Goal: Task Accomplishment & Management: Complete application form

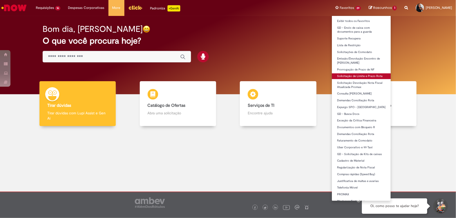
click at [362, 76] on body "Pular para o conteúdo da página Requisições 16 Exibir Todas as Solicitações Sol…" at bounding box center [228, 109] width 456 height 218
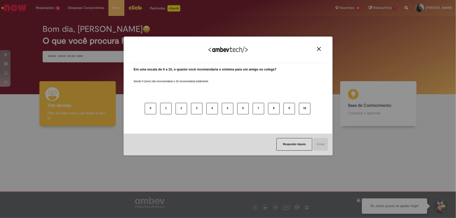
click at [323, 50] on div "Agradecemos seu feedback!" at bounding box center [228, 53] width 197 height 20
click at [320, 48] on img "Close" at bounding box center [319, 49] width 4 height 4
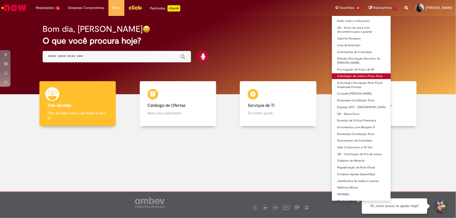
click at [360, 78] on link "Solicitação de Limite e Prazo Rota" at bounding box center [361, 76] width 59 height 6
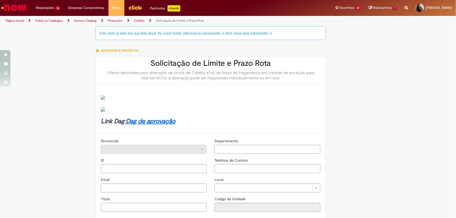
type input "********"
type input "**********"
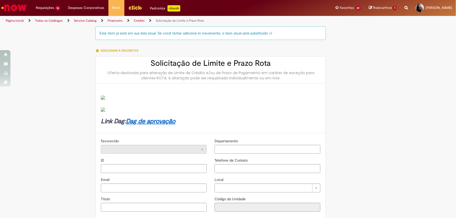
type input "****"
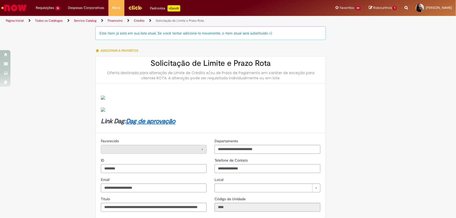
type input "**********"
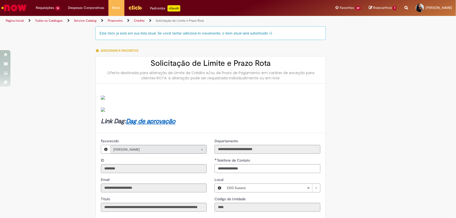
type input "**********"
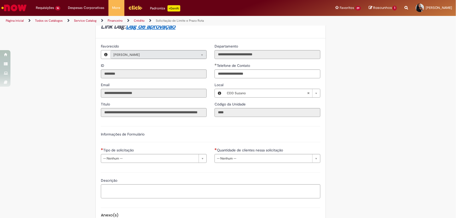
scroll to position [197, 0]
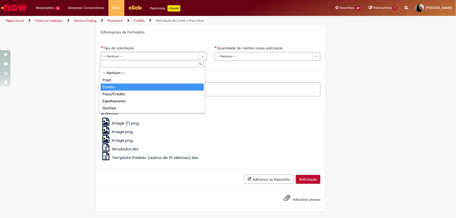
type input "*******"
select select "*******"
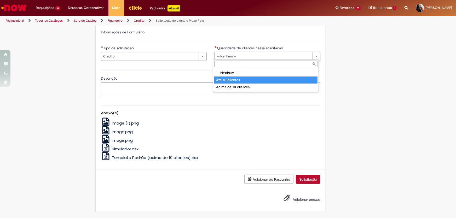
type input "**********"
select select "*********"
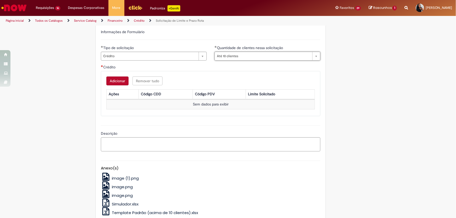
click at [107, 80] on button "Adicionar" at bounding box center [117, 81] width 22 height 9
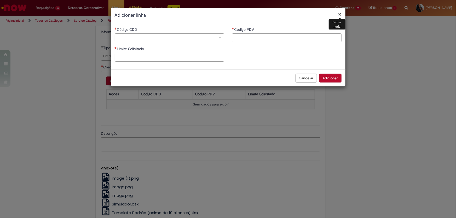
click at [113, 79] on div "Cancelar Adicionar" at bounding box center [228, 78] width 235 height 17
click at [121, 80] on div "Cancelar Adicionar" at bounding box center [228, 78] width 235 height 17
click at [117, 81] on div "Cancelar Adicionar" at bounding box center [228, 78] width 235 height 17
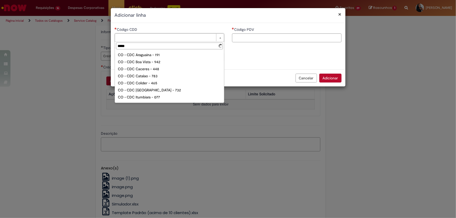
type input "******"
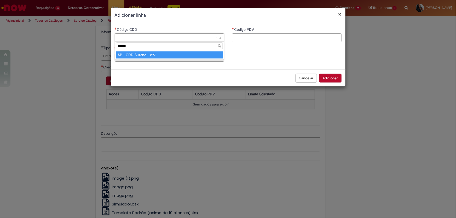
type input "**********"
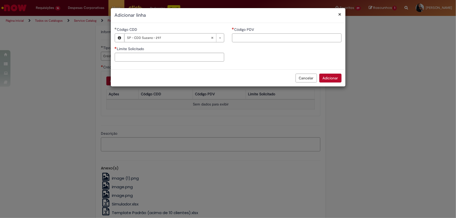
click at [246, 37] on input "Código PDV" at bounding box center [287, 37] width 110 height 9
click at [253, 39] on input "Código PDV" at bounding box center [287, 37] width 110 height 9
paste input "*****"
type input "*****"
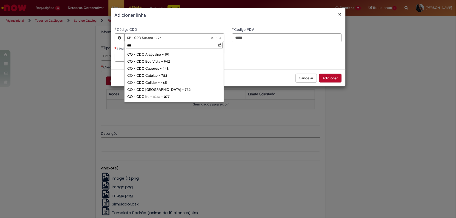
type input "****"
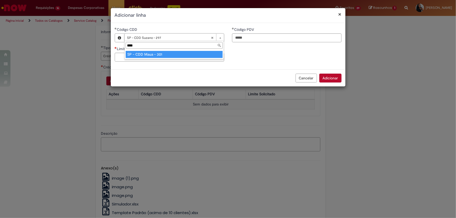
type input "**********"
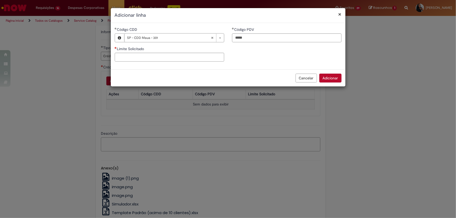
scroll to position [0, 0]
click at [180, 61] on input "Limite Solicitado" at bounding box center [170, 57] width 110 height 9
type input "*********"
click at [253, 53] on div "**********" at bounding box center [228, 46] width 235 height 39
drag, startPoint x: 334, startPoint y: 74, endPoint x: 332, endPoint y: 71, distance: 2.9
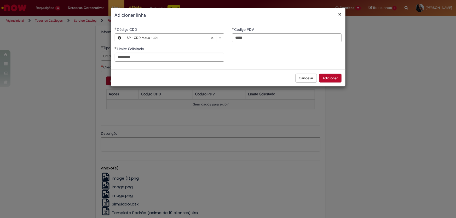
click at [333, 73] on div "Cancelar Adicionar" at bounding box center [228, 78] width 235 height 17
click at [329, 78] on button "Adicionar" at bounding box center [331, 78] width 22 height 9
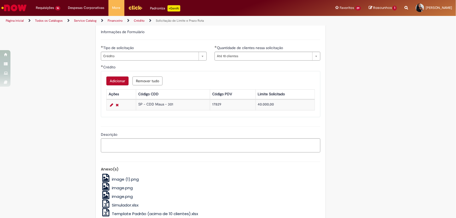
scroll to position [254, 0]
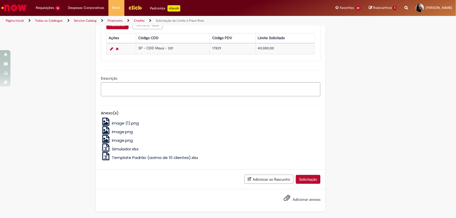
click at [306, 202] on span "Adicionar anexos" at bounding box center [307, 199] width 28 height 5
click at [0, 0] on input "Adicionar anexos" at bounding box center [0, 0] width 0 height 0
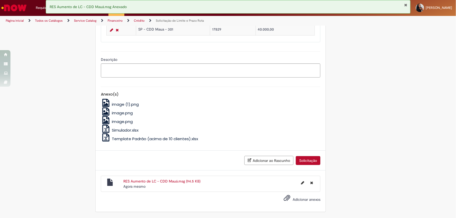
click at [311, 160] on button "Solicitação" at bounding box center [308, 160] width 25 height 9
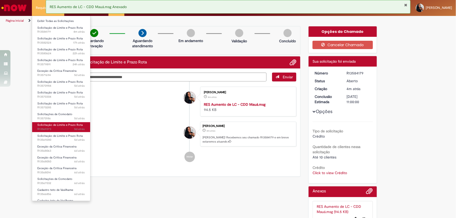
scroll to position [8, 0]
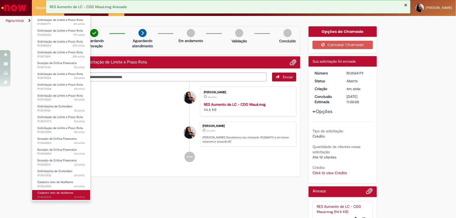
click at [61, 190] on link "Cadastro teto de Vasilhame 6d atrás 6 dias atrás R13566838" at bounding box center [61, 195] width 58 height 10
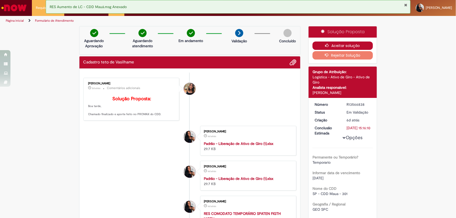
click at [350, 44] on button "Aceitar solução" at bounding box center [343, 46] width 60 height 8
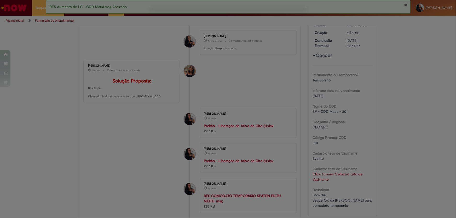
scroll to position [71, 0]
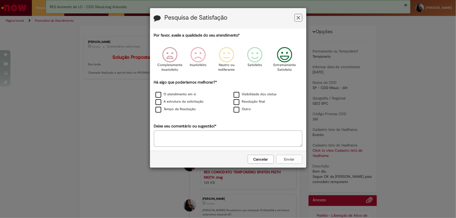
click at [274, 59] on div "Extremamente Satisfeito" at bounding box center [285, 61] width 30 height 36
click at [194, 95] on label "O atendimento em si" at bounding box center [176, 94] width 41 height 5
click at [193, 100] on label "A estrutura da solicitação" at bounding box center [180, 101] width 48 height 5
click at [193, 105] on div "A estrutura da solicitação" at bounding box center [189, 102] width 77 height 7
click at [194, 107] on div "Tempo de Resolução" at bounding box center [189, 109] width 77 height 7
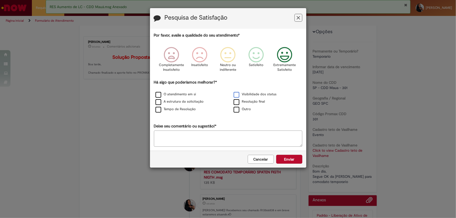
click at [238, 97] on label "Visibilidade dos status" at bounding box center [255, 94] width 43 height 5
click at [239, 103] on label "Resolução final" at bounding box center [250, 101] width 32 height 5
click at [166, 109] on label "Tempo de Resolução" at bounding box center [176, 109] width 41 height 5
click at [297, 165] on div "Cancelar Enviar" at bounding box center [228, 159] width 156 height 17
click at [295, 161] on button "Enviar" at bounding box center [289, 159] width 26 height 9
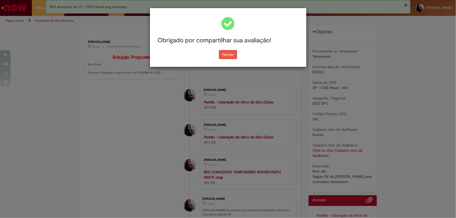
click at [232, 52] on button "Fechar" at bounding box center [228, 54] width 18 height 9
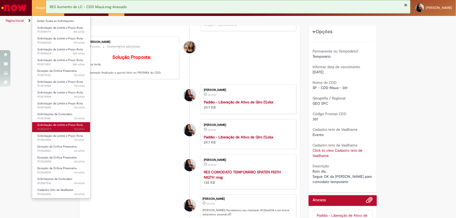
scroll to position [166, 0]
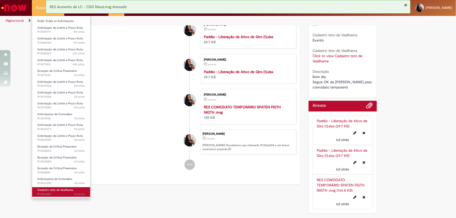
click at [69, 188] on span "Cadastro teto de Vasilhame" at bounding box center [55, 190] width 36 height 4
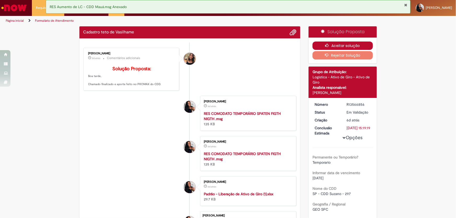
click at [336, 48] on button "Aceitar solução" at bounding box center [343, 46] width 60 height 8
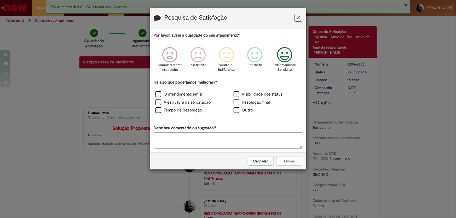
click at [285, 55] on icon "Feedback" at bounding box center [285, 55] width 20 height 16
click at [188, 92] on div "O atendimento em si" at bounding box center [189, 95] width 78 height 8
click at [189, 95] on label "O atendimento em si" at bounding box center [179, 95] width 47 height 6
click at [191, 103] on label "A estrutura da solicitação" at bounding box center [183, 103] width 55 height 6
drag, startPoint x: 192, startPoint y: 109, endPoint x: 213, endPoint y: 107, distance: 20.8
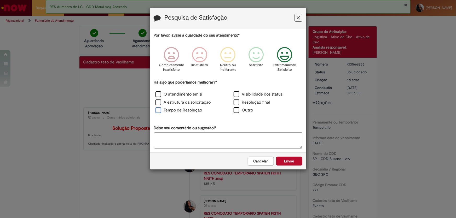
click at [192, 109] on label "Tempo de Resolução" at bounding box center [179, 110] width 47 height 6
click at [252, 104] on label "Resolução final" at bounding box center [252, 103] width 37 height 6
click at [256, 97] on label "Visibilidade dos status" at bounding box center [258, 95] width 49 height 6
click at [297, 167] on div "Cancelar Enviar" at bounding box center [228, 161] width 156 height 17
click at [294, 163] on button "Enviar" at bounding box center [289, 161] width 26 height 9
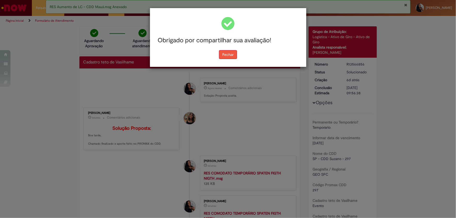
click at [232, 59] on div "Obrigado por compartilhar sua avaliação! Fechar" at bounding box center [228, 37] width 156 height 59
click at [237, 56] on div "Fechar" at bounding box center [228, 54] width 149 height 9
click at [235, 55] on button "Fechar" at bounding box center [228, 54] width 18 height 9
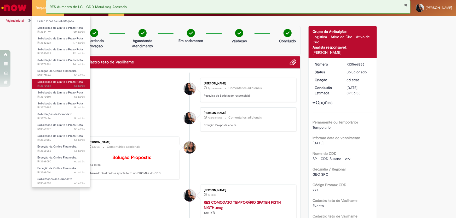
scroll to position [95, 0]
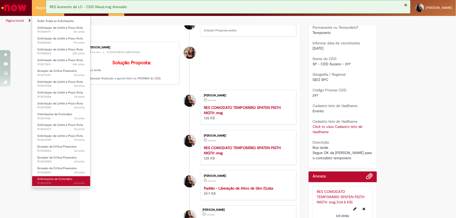
click at [60, 180] on span "Solicitações de Comodato" at bounding box center [54, 179] width 35 height 4
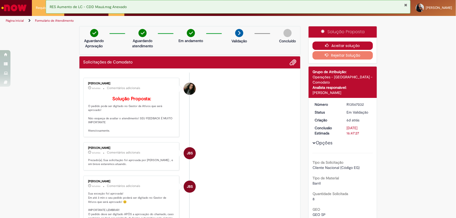
click at [320, 44] on button "Aceitar solução" at bounding box center [343, 46] width 60 height 8
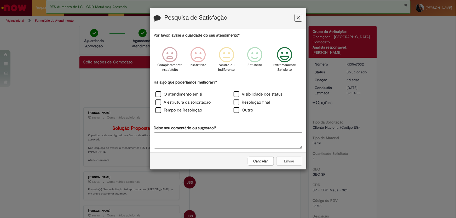
click at [278, 53] on icon "Feedback" at bounding box center [285, 55] width 20 height 16
click at [195, 96] on label "O atendimento em si" at bounding box center [179, 95] width 47 height 6
click at [195, 100] on label "A estrutura da solicitação" at bounding box center [183, 103] width 55 height 6
click at [191, 109] on label "Tempo de Resolução" at bounding box center [179, 110] width 47 height 6
click at [228, 102] on div "Resolução final" at bounding box center [267, 103] width 78 height 8
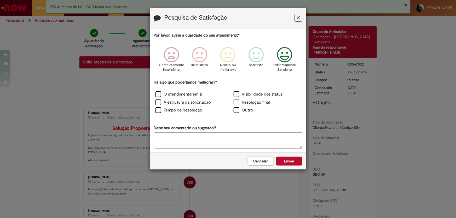
click at [236, 100] on label "Resolução final" at bounding box center [252, 103] width 37 height 6
click at [238, 94] on label "Visibilidade dos status" at bounding box center [258, 95] width 49 height 6
click at [292, 163] on button "Enviar" at bounding box center [289, 161] width 26 height 9
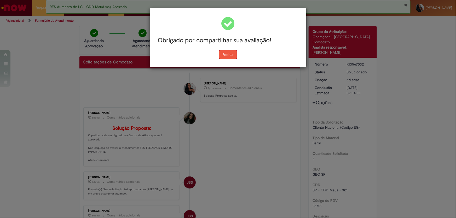
click at [230, 56] on button "Fechar" at bounding box center [228, 54] width 18 height 9
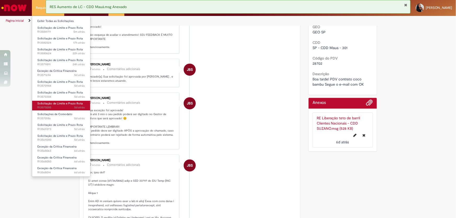
scroll to position [190, 0]
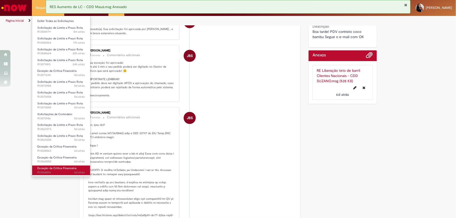
click at [72, 169] on span "Exceção da Crítica Financeira" at bounding box center [56, 169] width 39 height 4
click at [72, 170] on link "Exceção da Crítica Financeira 6d atrás 6 dias atrás R13568014" at bounding box center [61, 171] width 58 height 10
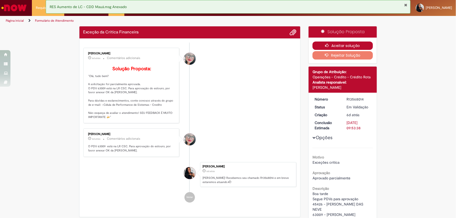
click at [330, 47] on button "Aceitar solução" at bounding box center [343, 46] width 60 height 8
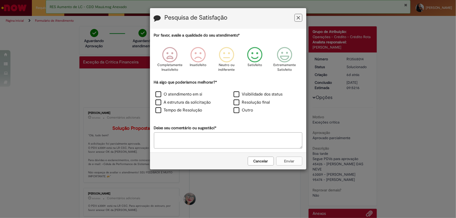
click at [278, 56] on icon "Feedback" at bounding box center [285, 55] width 20 height 16
click at [165, 101] on label "A estrutura da solicitação" at bounding box center [183, 103] width 55 height 6
click at [163, 96] on label "O atendimento em si" at bounding box center [179, 95] width 47 height 6
click at [165, 112] on label "Tempo de Resolução" at bounding box center [179, 110] width 47 height 6
click at [275, 109] on div "Outro" at bounding box center [267, 110] width 77 height 7
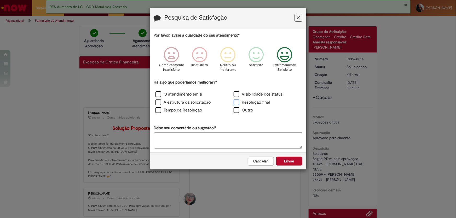
click at [260, 101] on label "Resolução final" at bounding box center [252, 103] width 37 height 6
click at [259, 94] on label "Visibilidade dos status" at bounding box center [258, 95] width 49 height 6
click at [289, 162] on button "Enviar" at bounding box center [289, 161] width 26 height 9
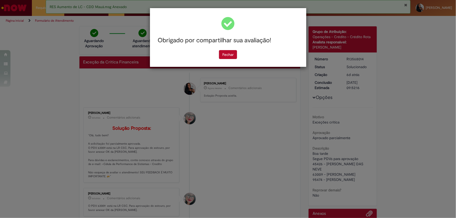
click at [229, 50] on div "Obrigado por compartilhar sua avaliação!" at bounding box center [228, 40] width 149 height 19
click at [229, 56] on button "Fechar" at bounding box center [228, 54] width 18 height 9
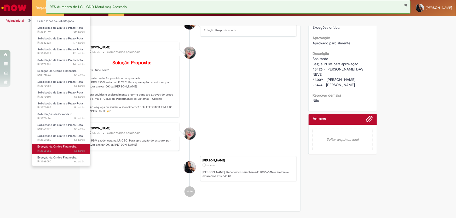
scroll to position [119, 0]
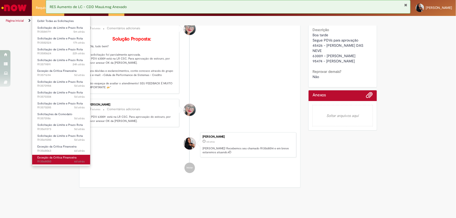
click at [75, 156] on span "Exceção da Crítica Financeira" at bounding box center [56, 158] width 39 height 4
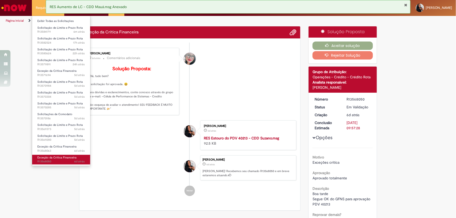
click at [42, 160] on span "6d atrás 6 dias atrás R13568050" at bounding box center [61, 162] width 48 height 4
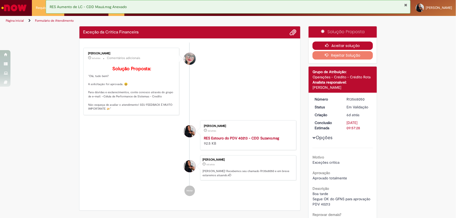
click at [325, 48] on button "Aceitar solução" at bounding box center [343, 46] width 60 height 8
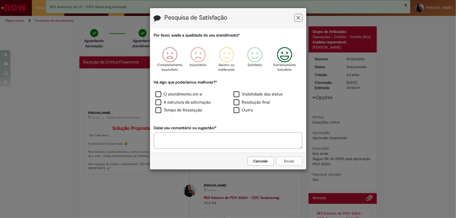
click at [294, 56] on icon "Feedback" at bounding box center [285, 55] width 20 height 16
click at [196, 105] on label "A estrutura da solicitação" at bounding box center [183, 103] width 55 height 6
click at [191, 95] on label "O atendimento em si" at bounding box center [179, 95] width 47 height 6
click at [180, 110] on label "Tempo de Resolução" at bounding box center [179, 110] width 47 height 6
click at [274, 103] on div "Resolução final" at bounding box center [267, 103] width 77 height 7
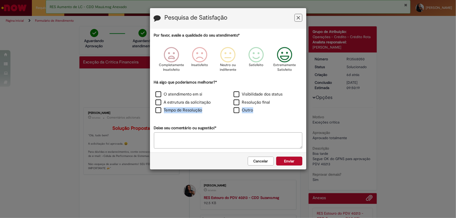
click at [264, 107] on div "O atendimento em si Visibilidade dos status A estrutura da solicitação Resoluçã…" at bounding box center [228, 103] width 156 height 24
click at [264, 101] on label "Resolução final" at bounding box center [252, 103] width 37 height 6
click at [264, 95] on label "Visibilidade dos status" at bounding box center [258, 95] width 49 height 6
click at [296, 162] on button "Enviar" at bounding box center [289, 161] width 26 height 9
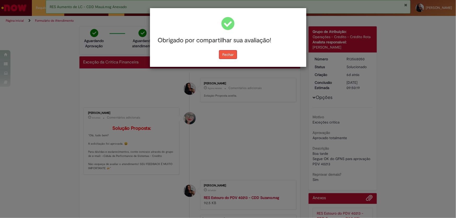
click at [231, 51] on button "Fechar" at bounding box center [228, 54] width 18 height 9
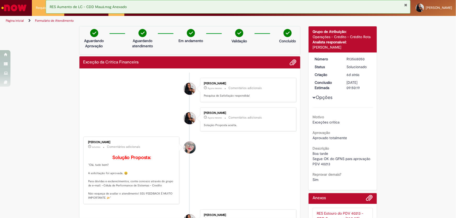
click at [405, 4] on button "Fechar Notificação" at bounding box center [406, 5] width 3 height 4
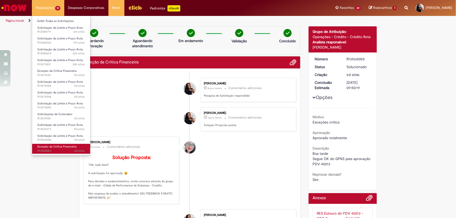
click at [49, 145] on span "Exceção da Crítica Financeira" at bounding box center [56, 147] width 39 height 4
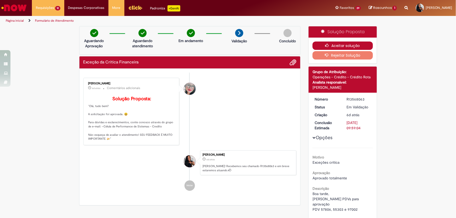
click at [366, 48] on button "Aceitar solução" at bounding box center [343, 46] width 60 height 8
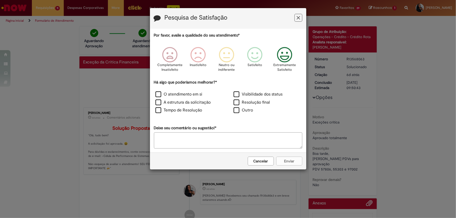
click at [282, 53] on icon "Feedback" at bounding box center [285, 55] width 20 height 16
drag, startPoint x: 199, startPoint y: 92, endPoint x: 196, endPoint y: 96, distance: 4.8
click at [198, 92] on label "O atendimento em si" at bounding box center [179, 95] width 47 height 6
click at [197, 105] on label "A estrutura da solicitação" at bounding box center [183, 103] width 55 height 6
click at [196, 111] on label "Tempo de Resolução" at bounding box center [179, 110] width 47 height 6
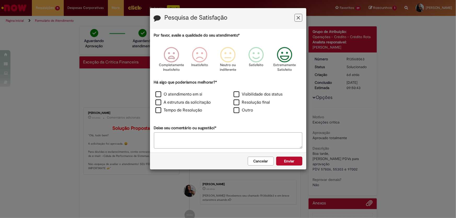
click at [237, 106] on div "Resolução final" at bounding box center [267, 103] width 77 height 7
click at [243, 97] on label "Visibilidade dos status" at bounding box center [258, 95] width 49 height 6
click at [246, 102] on label "Resolução final" at bounding box center [252, 103] width 37 height 6
click at [293, 160] on button "Enviar" at bounding box center [289, 161] width 26 height 9
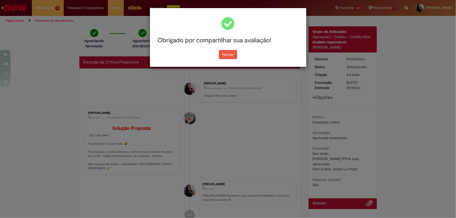
click at [235, 56] on button "Fechar" at bounding box center [228, 54] width 18 height 9
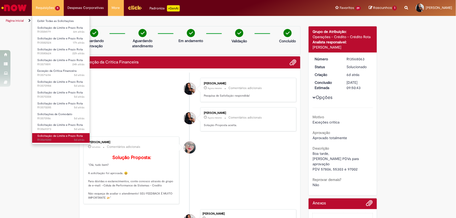
click at [55, 134] on span "Solicitação de Limite e Prazo Rota" at bounding box center [60, 136] width 46 height 4
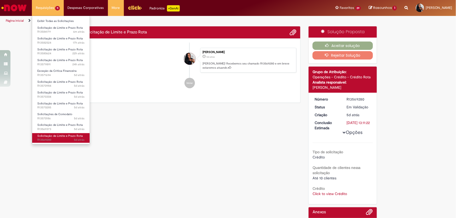
click at [69, 143] on link "Solicitação de Limite e Prazo Rota 5d atrás 5 dias atrás R13569280" at bounding box center [61, 138] width 58 height 10
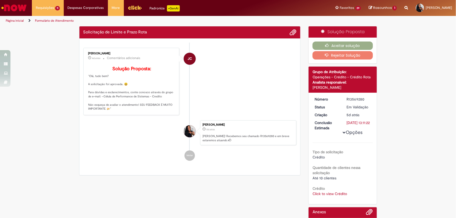
click at [340, 50] on div "Aceitar solução Rejeitar Solução" at bounding box center [343, 51] width 68 height 26
click at [338, 47] on button "Aceitar solução" at bounding box center [343, 46] width 60 height 8
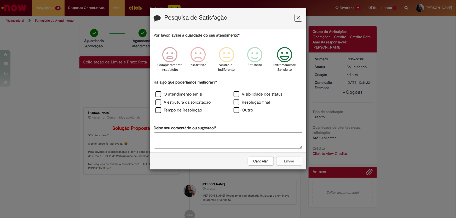
click at [287, 53] on icon "Feedback" at bounding box center [285, 55] width 20 height 16
click at [247, 106] on div "Resolução final" at bounding box center [267, 103] width 77 height 7
click at [247, 94] on label "Visibilidade dos status" at bounding box center [258, 95] width 49 height 6
click at [243, 102] on label "Resolução final" at bounding box center [252, 103] width 37 height 6
click at [195, 102] on label "A estrutura da solicitação" at bounding box center [183, 103] width 55 height 6
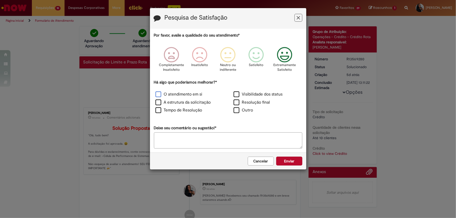
click at [196, 96] on label "O atendimento em si" at bounding box center [179, 95] width 47 height 6
click at [196, 105] on label "A estrutura da solicitação" at bounding box center [183, 103] width 55 height 6
click at [196, 111] on label "Tempo de Resolução" at bounding box center [179, 110] width 47 height 6
click at [197, 105] on label "A estrutura da solicitação" at bounding box center [183, 103] width 55 height 6
click at [304, 162] on div "Cancelar Enviar" at bounding box center [228, 161] width 156 height 17
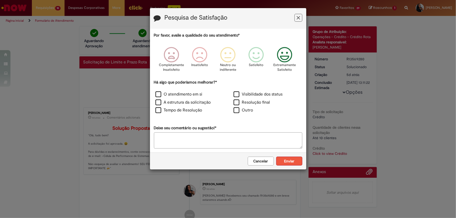
click at [300, 162] on button "Enviar" at bounding box center [289, 161] width 26 height 9
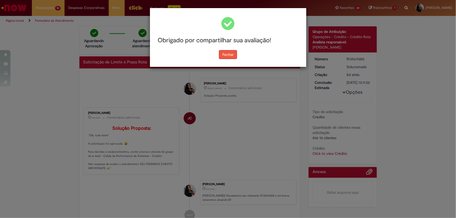
click at [225, 53] on button "Fechar" at bounding box center [228, 54] width 18 height 9
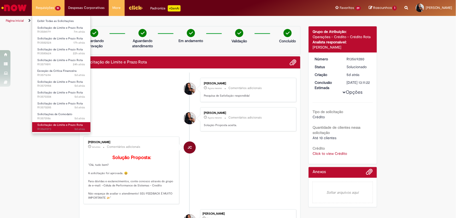
click at [59, 125] on span "Solicitação de Limite e Prazo Rota" at bounding box center [60, 125] width 46 height 4
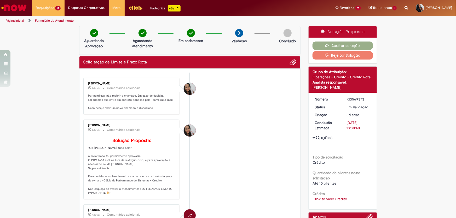
click at [338, 51] on button "Rejeitar Solução" at bounding box center [343, 55] width 60 height 8
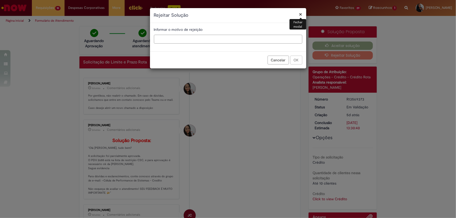
click at [231, 38] on input "text" at bounding box center [228, 39] width 149 height 9
click at [300, 61] on div "Cancelar OK" at bounding box center [228, 60] width 156 height 17
drag, startPoint x: 284, startPoint y: 60, endPoint x: 330, endPoint y: 53, distance: 46.2
click at [289, 60] on button "Cancelar" at bounding box center [278, 60] width 21 height 9
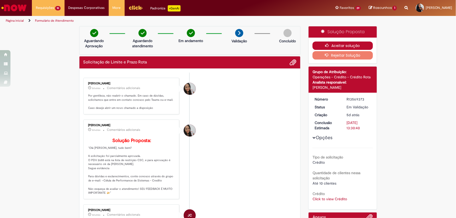
click at [353, 47] on button "Aceitar solução" at bounding box center [343, 46] width 60 height 8
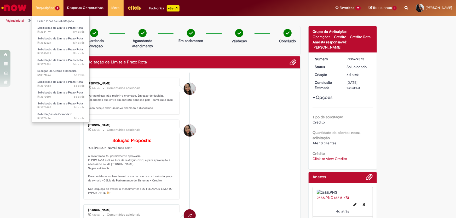
click at [60, 8] on li "Requisições 9 Exibir Todas as Solicitações Solicitação de Limite e Prazo Rota 8…" at bounding box center [48, 8] width 32 height 16
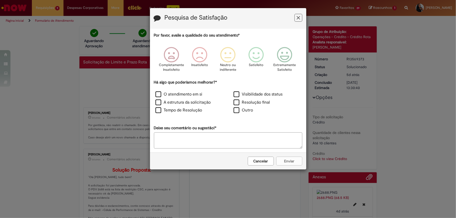
click at [298, 20] on icon "Feedback" at bounding box center [298, 17] width 3 height 5
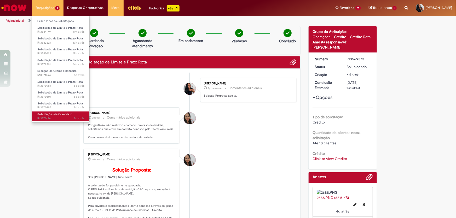
click at [55, 114] on span "Solicitações de Comodato" at bounding box center [54, 114] width 35 height 4
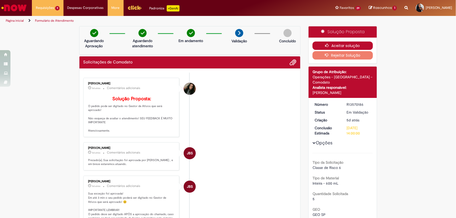
click at [329, 44] on icon "button" at bounding box center [329, 46] width 6 height 4
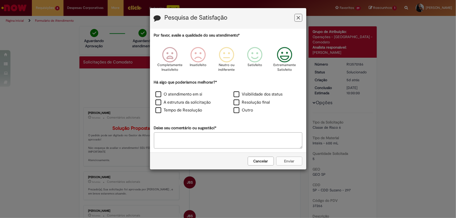
click at [292, 52] on icon "Feedback" at bounding box center [285, 55] width 20 height 16
click at [157, 95] on label "O atendimento em si" at bounding box center [179, 95] width 47 height 6
click at [160, 100] on label "A estrutura da solicitação" at bounding box center [183, 103] width 55 height 6
click at [163, 109] on label "Tempo de Resolução" at bounding box center [179, 110] width 47 height 6
click at [248, 103] on label "Resolução final" at bounding box center [252, 103] width 37 height 6
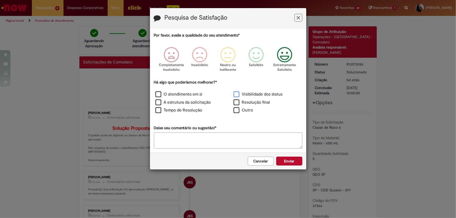
click at [252, 93] on label "Visibilidade dos status" at bounding box center [258, 95] width 49 height 6
click at [297, 167] on div "Cancelar Enviar" at bounding box center [228, 161] width 156 height 17
click at [287, 162] on button "Enviar" at bounding box center [289, 161] width 26 height 9
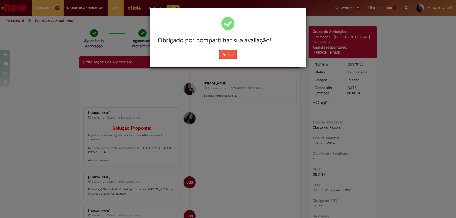
click at [225, 56] on button "Fechar" at bounding box center [228, 54] width 18 height 9
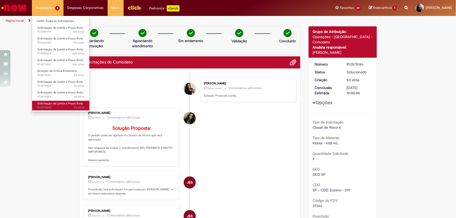
click at [71, 108] on span "5d atrás 5 dias atrás R13570285" at bounding box center [60, 108] width 47 height 4
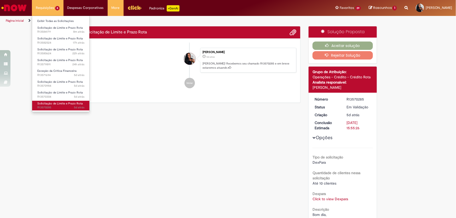
click at [70, 104] on span "Solicitação de Limite e Prazo Rota" at bounding box center [60, 104] width 46 height 4
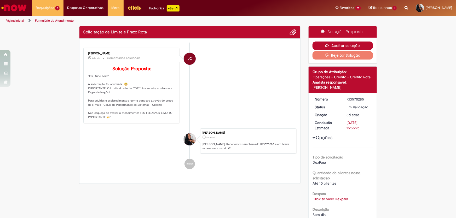
click at [320, 44] on button "Aceitar solução" at bounding box center [343, 46] width 60 height 8
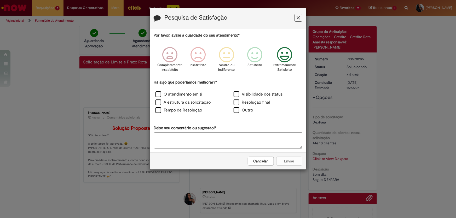
click at [279, 57] on icon "Feedback" at bounding box center [285, 55] width 20 height 16
click at [191, 93] on label "O atendimento em si" at bounding box center [179, 95] width 47 height 6
click at [190, 102] on label "A estrutura da solicitação" at bounding box center [183, 103] width 55 height 6
click at [191, 108] on label "Tempo de Resolução" at bounding box center [179, 110] width 47 height 6
click at [231, 101] on div "Resolução final" at bounding box center [267, 103] width 77 height 7
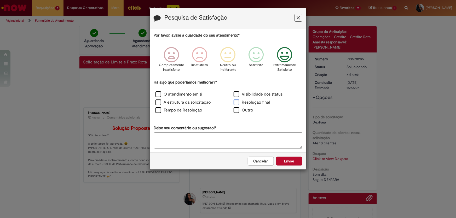
click at [234, 101] on label "Resolução final" at bounding box center [252, 103] width 37 height 6
click at [238, 94] on label "Visibilidade dos status" at bounding box center [258, 95] width 49 height 6
click at [290, 162] on button "Enviar" at bounding box center [289, 161] width 26 height 9
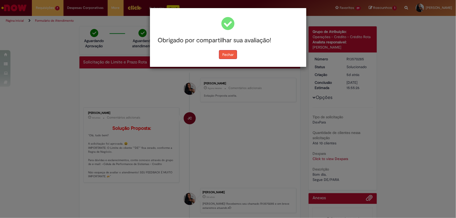
click at [229, 53] on button "Fechar" at bounding box center [228, 54] width 18 height 9
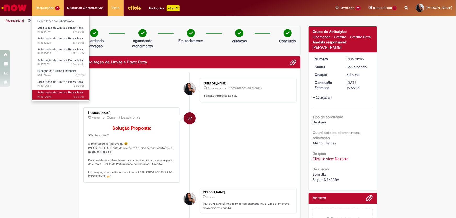
click at [52, 92] on span "Solicitação de Limite e Prazo Rota" at bounding box center [60, 93] width 46 height 4
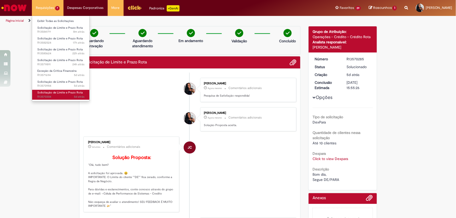
click at [63, 95] on span "5d atrás 5 dias atrás R13570304" at bounding box center [60, 97] width 47 height 4
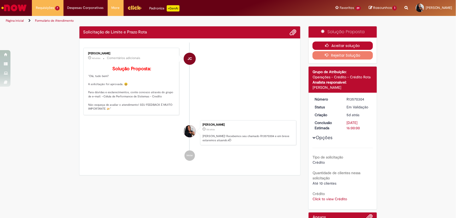
click at [344, 44] on button "Aceitar solução" at bounding box center [343, 46] width 60 height 8
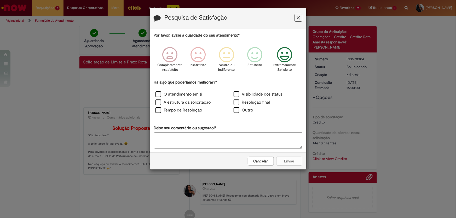
click at [277, 54] on icon "Feedback" at bounding box center [285, 55] width 20 height 16
drag, startPoint x: 220, startPoint y: 99, endPoint x: 217, endPoint y: 99, distance: 3.4
drag, startPoint x: 217, startPoint y: 99, endPoint x: 197, endPoint y: 96, distance: 19.6
click at [197, 96] on label "O atendimento em si" at bounding box center [179, 95] width 47 height 6
click at [196, 104] on label "A estrutura da solicitação" at bounding box center [183, 103] width 55 height 6
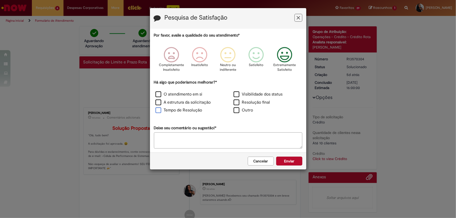
click at [195, 110] on label "Tempo de Resolução" at bounding box center [179, 110] width 47 height 6
click at [251, 106] on div "Resolução final" at bounding box center [267, 103] width 77 height 7
click at [249, 103] on label "Resolução final" at bounding box center [252, 103] width 37 height 6
click at [251, 89] on div "Há algo que poderíamos melhorar?* O atendimento em si Visibilidade dos status A…" at bounding box center [228, 97] width 149 height 35
click at [242, 94] on label "Visibilidade dos status" at bounding box center [258, 95] width 49 height 6
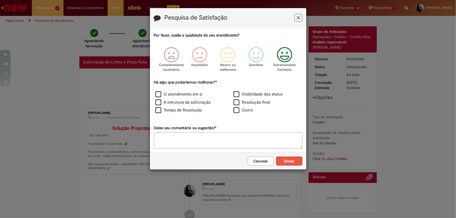
click at [295, 160] on button "Enviar" at bounding box center [289, 161] width 26 height 9
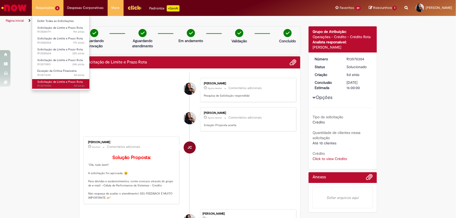
click at [63, 82] on span "Solicitação de Limite e Prazo Rota" at bounding box center [60, 82] width 46 height 4
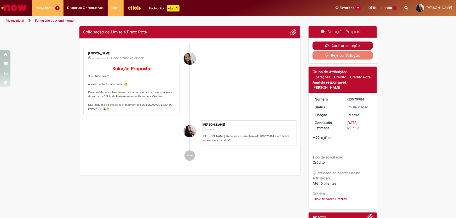
click at [338, 48] on button "Aceitar solução" at bounding box center [343, 46] width 60 height 8
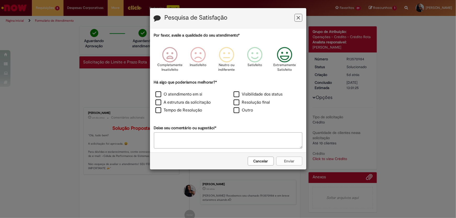
click at [297, 54] on div "Extremamente Satisfeito" at bounding box center [285, 61] width 30 height 36
click at [170, 94] on label "O atendimento em si" at bounding box center [179, 95] width 47 height 6
click at [173, 105] on label "A estrutura da solicitação" at bounding box center [183, 103] width 55 height 6
click at [173, 107] on div "Tempo de Resolução" at bounding box center [189, 111] width 78 height 8
click at [157, 106] on label "A estrutura da solicitação" at bounding box center [183, 103] width 55 height 6
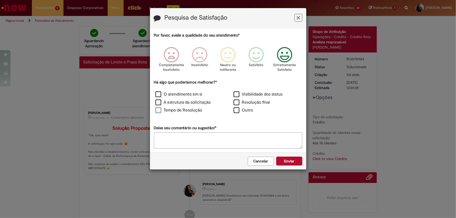
click at [163, 110] on label "Tempo de Resolução" at bounding box center [179, 110] width 47 height 6
click at [164, 104] on label "A estrutura da solicitação" at bounding box center [183, 103] width 55 height 6
click at [255, 103] on label "Resolução final" at bounding box center [252, 103] width 37 height 6
click at [257, 98] on div "Visibilidade dos status" at bounding box center [267, 95] width 77 height 7
click at [256, 94] on label "Visibilidade dos status" at bounding box center [258, 95] width 49 height 6
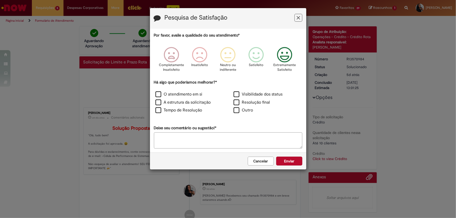
click at [280, 146] on textarea "Deixe seu comentário ou sugestão!*" at bounding box center [228, 141] width 149 height 16
click at [285, 166] on div "Cancelar Enviar" at bounding box center [228, 161] width 156 height 17
click at [285, 165] on button "Enviar" at bounding box center [289, 161] width 26 height 9
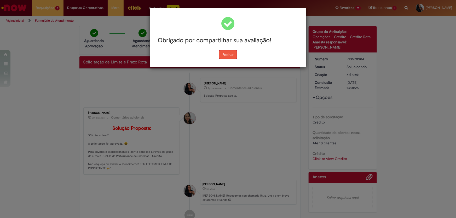
click at [232, 58] on button "Fechar" at bounding box center [228, 54] width 18 height 9
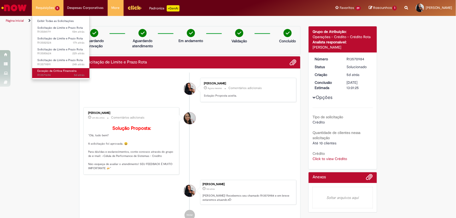
click at [58, 75] on span "5d atrás 5 dias atrás R13571694" at bounding box center [60, 75] width 47 height 4
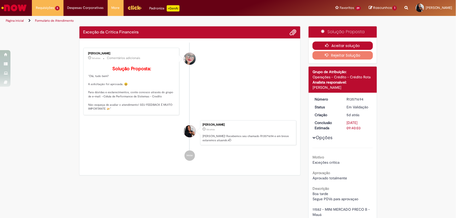
click at [343, 44] on button "Aceitar solução" at bounding box center [343, 46] width 60 height 8
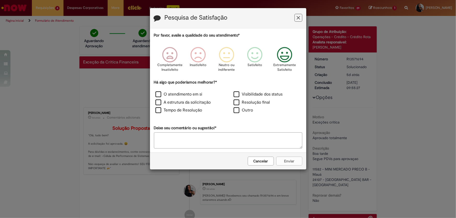
click at [293, 59] on icon "Feedback" at bounding box center [285, 55] width 20 height 16
click at [161, 105] on label "A estrutura da solicitação" at bounding box center [183, 103] width 55 height 6
click at [159, 98] on div "O atendimento em si" at bounding box center [189, 95] width 77 height 7
click at [160, 93] on label "O atendimento em si" at bounding box center [179, 95] width 47 height 6
click at [167, 113] on label "Tempo de Resolução" at bounding box center [179, 110] width 47 height 6
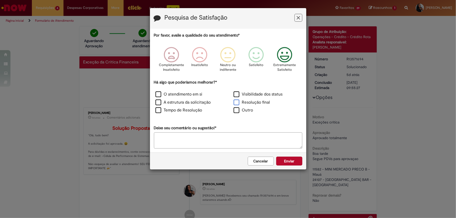
click at [252, 101] on label "Resolução final" at bounding box center [252, 103] width 37 height 6
click at [255, 95] on label "Visibilidade dos status" at bounding box center [258, 95] width 49 height 6
click at [281, 161] on button "Enviar" at bounding box center [289, 161] width 26 height 9
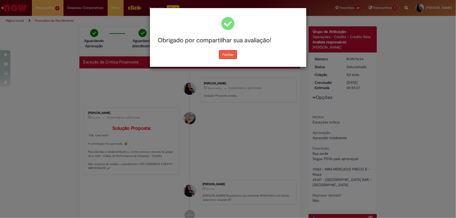
click at [226, 52] on button "Fechar" at bounding box center [228, 54] width 18 height 9
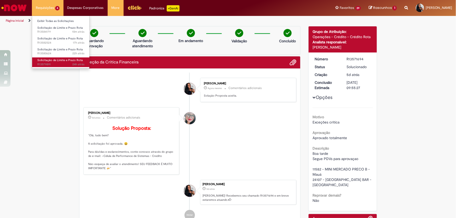
click at [62, 62] on span "Solicitação de Limite e Prazo Rota" at bounding box center [60, 60] width 46 height 4
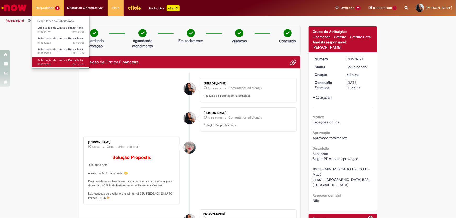
click at [62, 62] on span "Solicitação de Limite e Prazo Rota" at bounding box center [60, 60] width 46 height 4
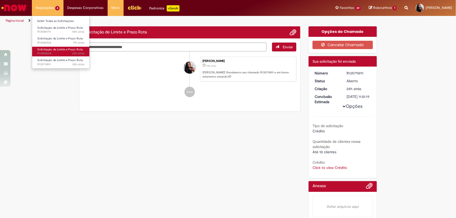
click at [70, 47] on link "Solicitação de Limite e Prazo Rota 22h atrás 22 horas atrás R13580624" at bounding box center [61, 52] width 58 height 10
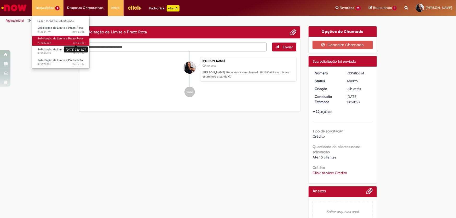
click at [74, 42] on span "17h atrás" at bounding box center [79, 43] width 12 height 4
click at [61, 42] on span "17h atrás 17 horas atrás 30/09/2025 15:48:27 R13582524" at bounding box center [60, 43] width 47 height 4
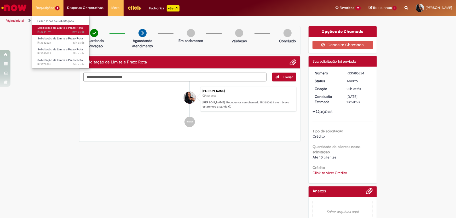
click at [62, 32] on span "10m atrás 10 minutos atrás R13584179" at bounding box center [60, 32] width 47 height 4
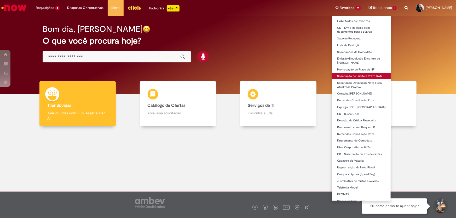
click at [362, 73] on link "Solicitação de Limite e Prazo Rota" at bounding box center [361, 76] width 59 height 6
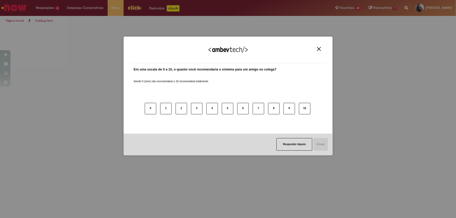
click at [318, 51] on button "Close" at bounding box center [319, 49] width 7 height 4
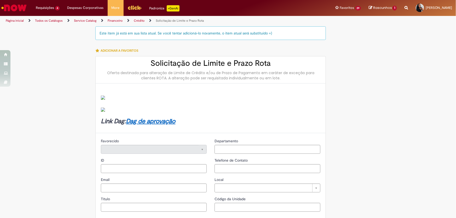
type input "********"
type input "**********"
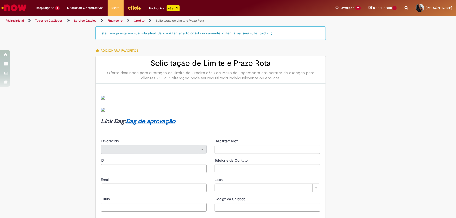
type input "****"
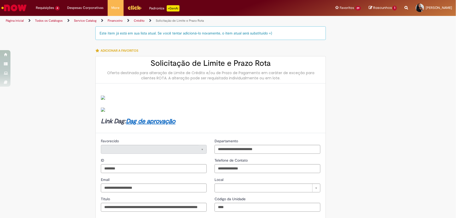
type input "**********"
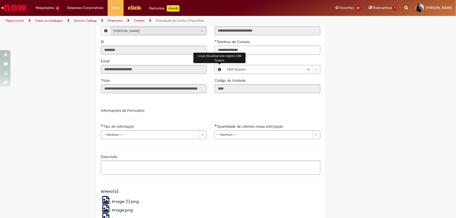
type input "**********"
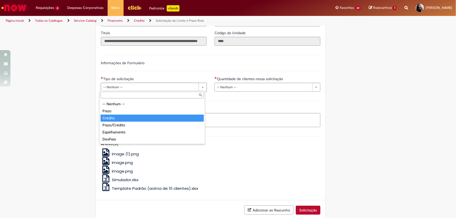
type input "*******"
select select "*******"
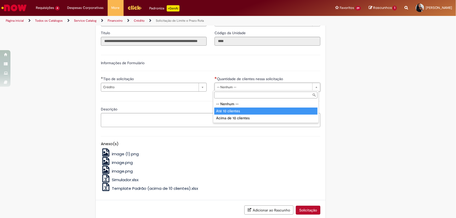
type input "**********"
select select "*********"
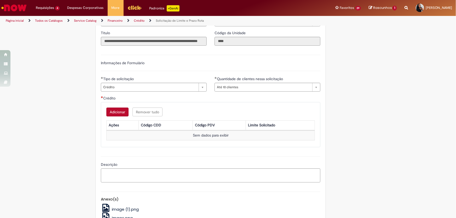
click at [123, 111] on button "Adicionar" at bounding box center [117, 112] width 22 height 9
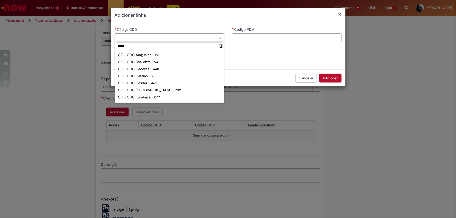
type input "******"
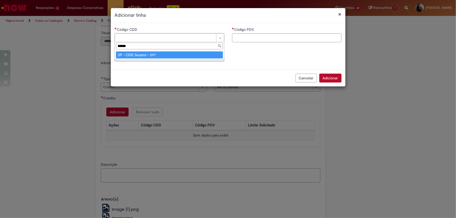
type input "**********"
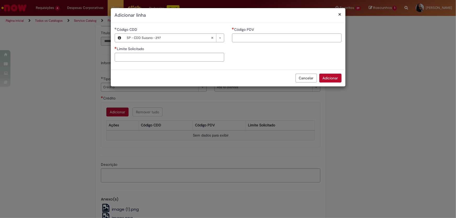
click at [244, 38] on input "Código PDV" at bounding box center [287, 37] width 110 height 9
type input "*****"
click at [129, 60] on input "Limite Solicitado" at bounding box center [170, 57] width 110 height 9
type input "********"
click at [334, 74] on button "Adicionar" at bounding box center [331, 78] width 22 height 9
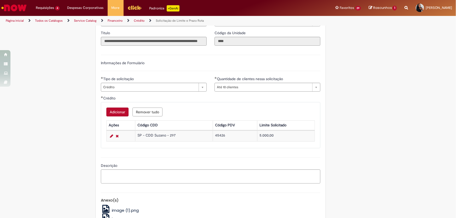
scroll to position [238, 0]
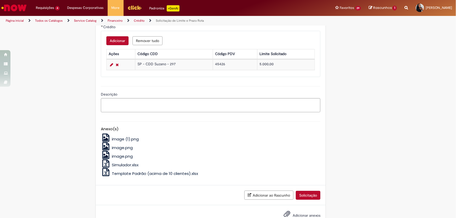
click at [309, 199] on button "Solicitação" at bounding box center [308, 195] width 25 height 9
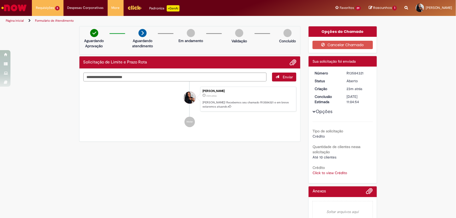
click at [26, 8] on img "Ir para a Homepage" at bounding box center [14, 8] width 27 height 10
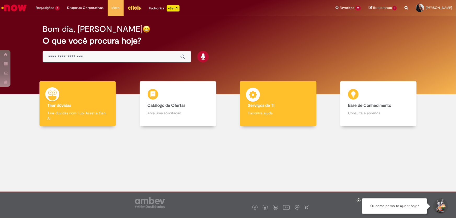
click at [275, 103] on body "Pular para o conteúdo da página Requisições 5 Exibir Todas as Solicitações Soli…" at bounding box center [228, 109] width 456 height 218
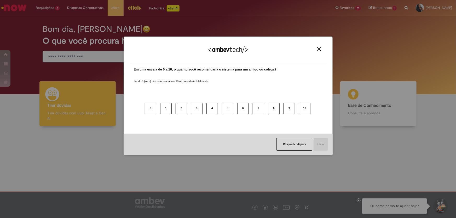
click at [321, 47] on img "Close" at bounding box center [319, 49] width 4 height 4
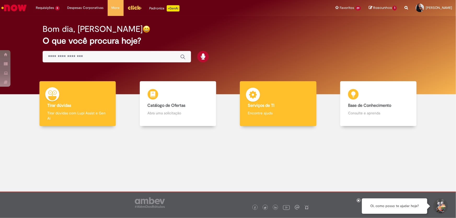
click at [280, 114] on p "Encontre ajuda" at bounding box center [278, 113] width 61 height 5
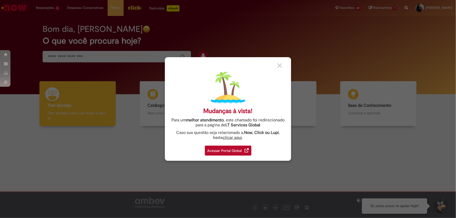
click at [228, 151] on div "Acessar Portal Global" at bounding box center [228, 151] width 47 height 10
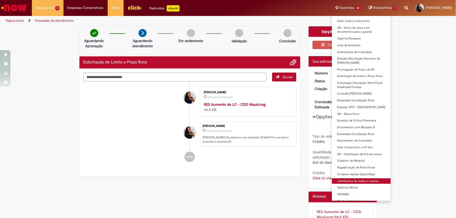
scroll to position [35, 0]
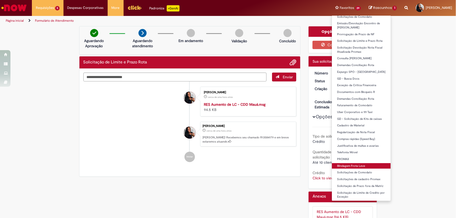
click at [362, 167] on link "Blindagem Frota Leve" at bounding box center [361, 166] width 59 height 6
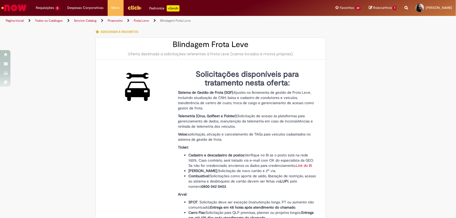
type input "********"
type input "**********"
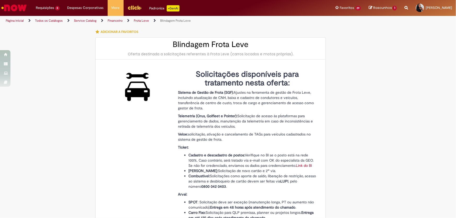
type input "****"
type input "**********"
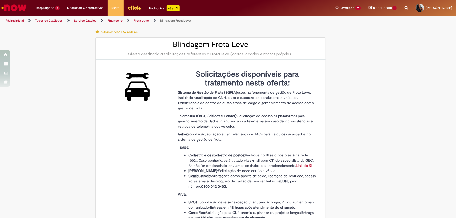
type input "**********"
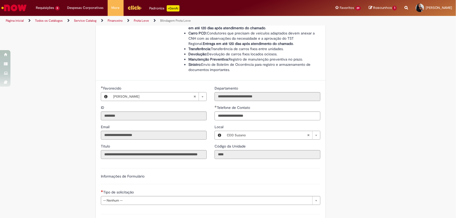
scroll to position [299, 0]
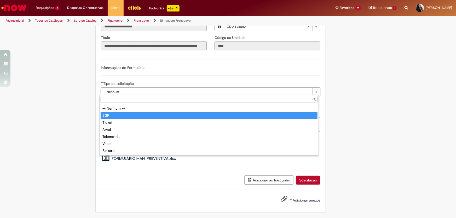
type input "***"
select select "***"
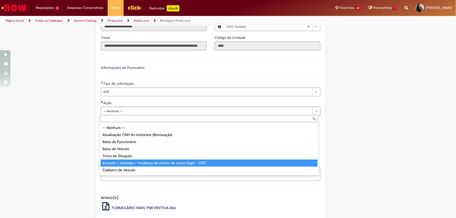
scroll to position [27, 0]
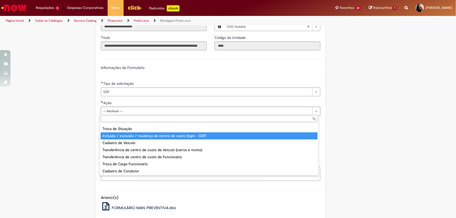
type input "**********"
select select "**********"
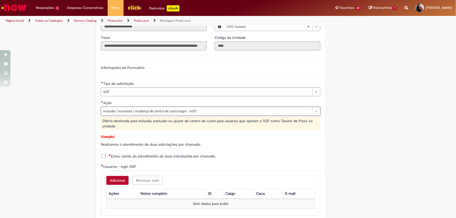
click at [109, 154] on span "Estou ciente do atendimento de duas solicitações por chamado." at bounding box center [162, 156] width 107 height 5
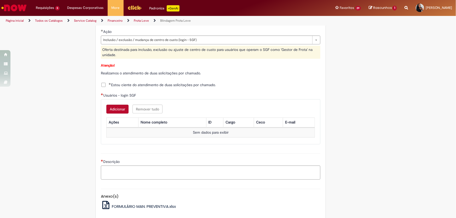
scroll to position [394, 0]
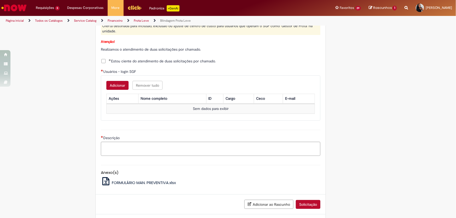
click at [118, 84] on button "Adicionar" at bounding box center [117, 85] width 22 height 9
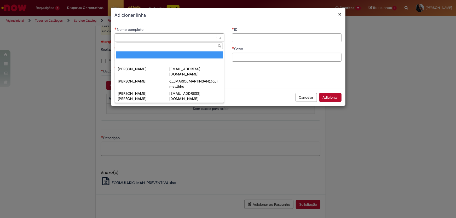
paste input "********"
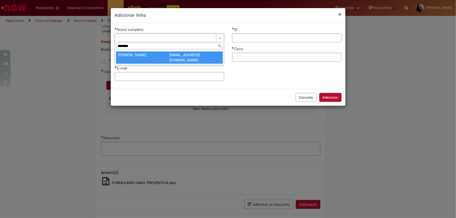
type input "********"
type input "**********"
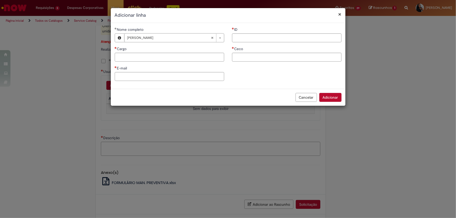
type input "**********"
type input "********"
type input "**********"
click at [133, 53] on input "**********" at bounding box center [170, 57] width 110 height 9
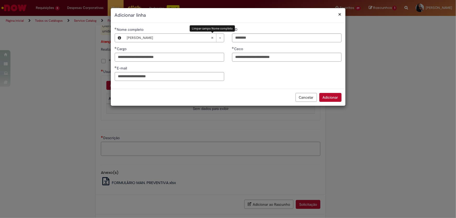
click at [211, 37] on abbr "Limpar campo Nome completo" at bounding box center [212, 38] width 8 height 8
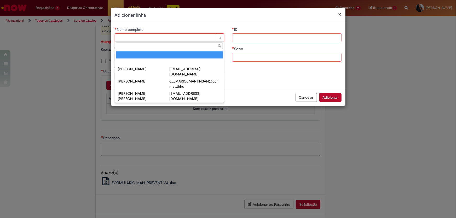
paste input "**********"
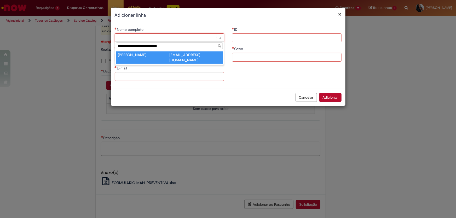
type input "**********"
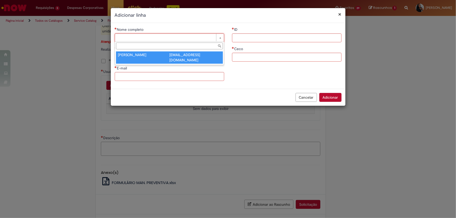
type input "********"
type input "**********"
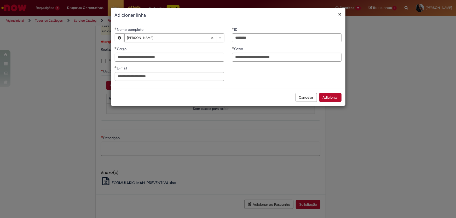
click at [336, 97] on button "Adicionar" at bounding box center [331, 97] width 22 height 9
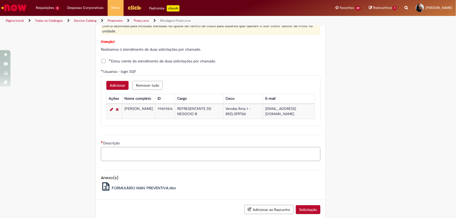
click at [156, 150] on textarea "Descrição" at bounding box center [211, 154] width 220 height 14
click at [317, 211] on button "Solicitação" at bounding box center [308, 210] width 25 height 9
click at [165, 155] on textarea "**********" at bounding box center [211, 154] width 220 height 14
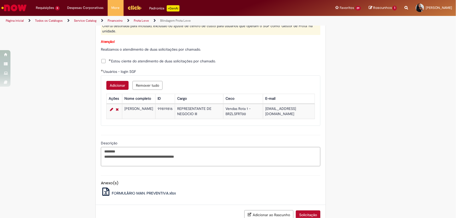
paste textarea "**********"
click at [103, 162] on textarea "**********" at bounding box center [211, 156] width 220 height 19
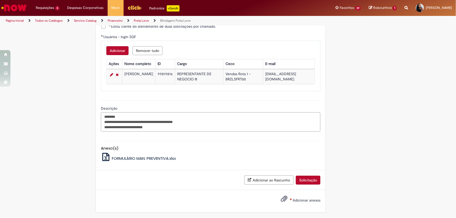
type textarea "**********"
click at [305, 201] on span "Adicionar anexos" at bounding box center [307, 200] width 28 height 5
click at [0, 0] on input "Adicionar anexos" at bounding box center [0, 0] width 0 height 0
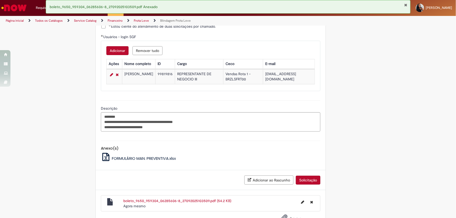
scroll to position [448, 0]
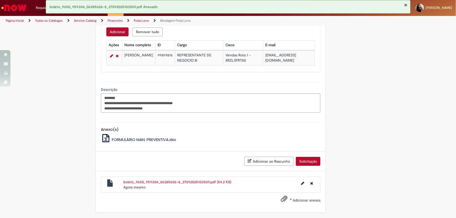
click at [304, 161] on button "Solicitação" at bounding box center [308, 161] width 25 height 9
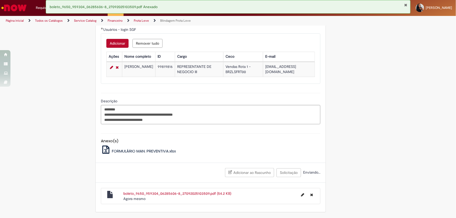
scroll to position [436, 0]
